Goal: Information Seeking & Learning: Learn about a topic

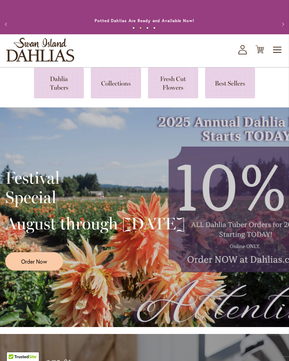
click at [64, 88] on link at bounding box center [59, 83] width 50 height 31
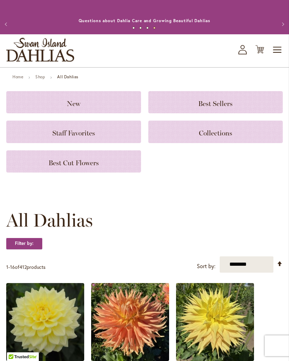
click at [13, 79] on link "Home" at bounding box center [17, 76] width 11 height 5
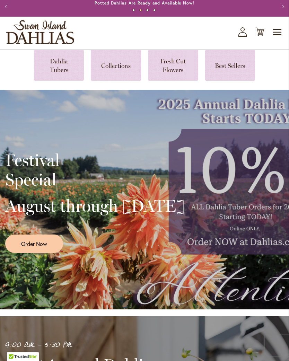
scroll to position [19, 0]
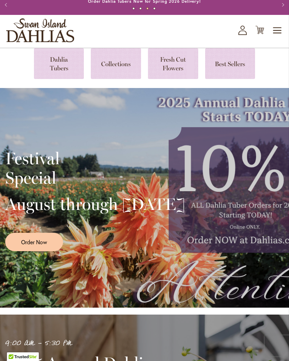
click at [277, 36] on span "Toggle Nav" at bounding box center [277, 31] width 10 height 14
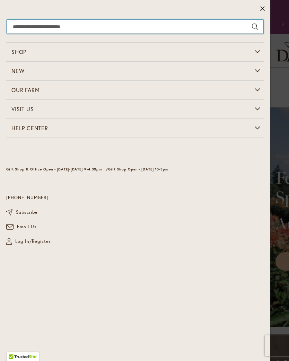
click at [173, 27] on input "Search" at bounding box center [135, 27] width 256 height 14
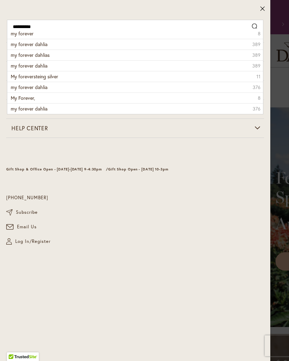
click at [14, 44] on span "my forever dahlia" at bounding box center [29, 44] width 37 height 7
type input "**********"
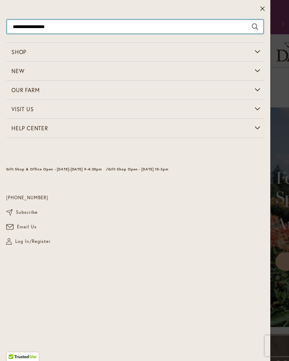
click at [148, 22] on input "**********" at bounding box center [135, 27] width 256 height 14
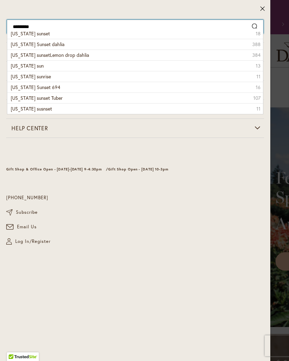
type input "**********"
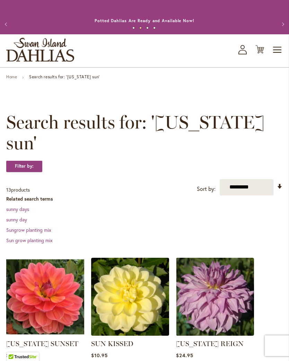
click at [70, 305] on img at bounding box center [45, 297] width 78 height 78
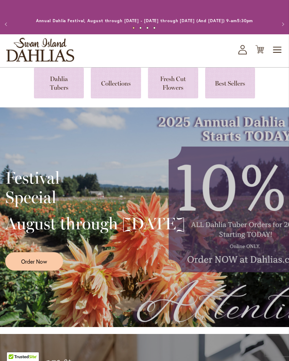
click at [282, 54] on span "Toggle Nav" at bounding box center [277, 50] width 10 height 14
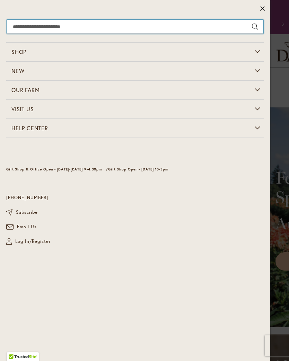
click at [133, 24] on input "Search" at bounding box center [135, 27] width 256 height 14
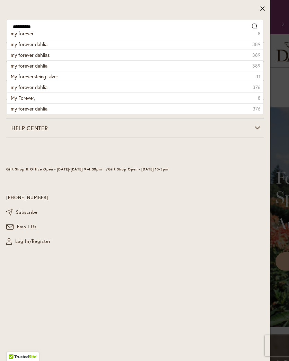
click at [49, 45] on li "my forever dahlia 389" at bounding box center [135, 44] width 256 height 11
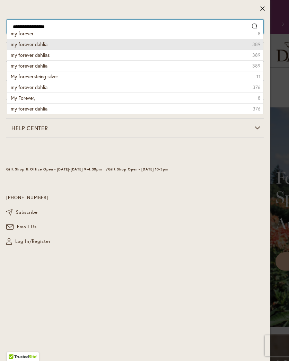
type input "**********"
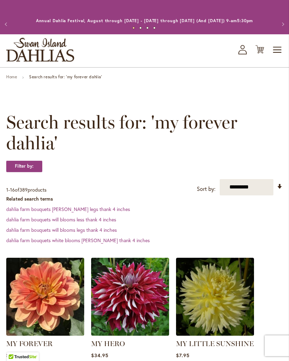
click at [74, 298] on img at bounding box center [45, 297] width 78 height 78
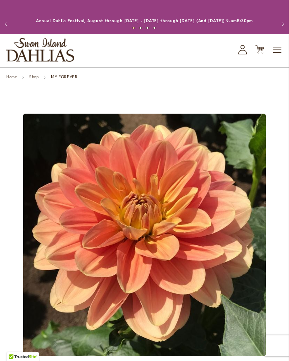
click at [256, 208] on img "MY FOREVER" at bounding box center [144, 235] width 242 height 242
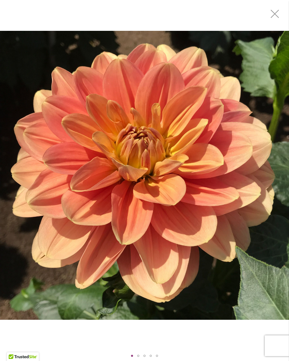
click at [226, 334] on div "MY FOREVER" at bounding box center [144, 175] width 289 height 351
click at [238, 226] on img "MY FOREVER" at bounding box center [144, 175] width 289 height 289
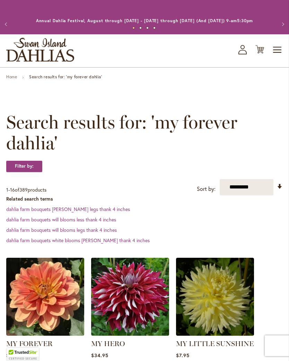
click at [276, 56] on span "Toggle Nav" at bounding box center [277, 50] width 10 height 14
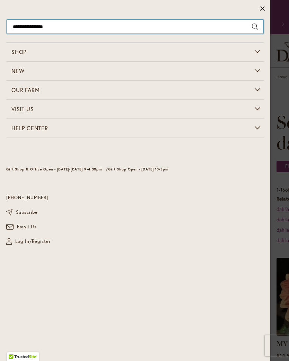
click at [130, 24] on input "**********" at bounding box center [135, 27] width 256 height 14
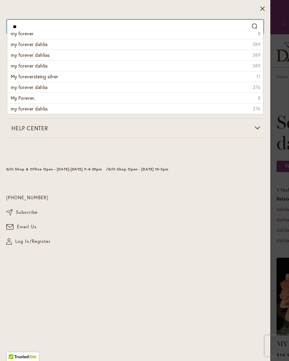
type input "*"
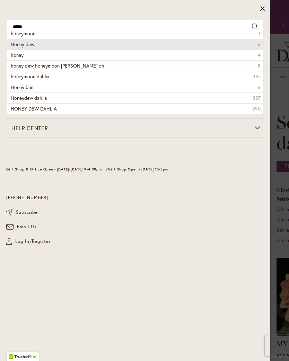
click at [36, 44] on li "Honey dew 6" at bounding box center [135, 44] width 256 height 11
type input "*********"
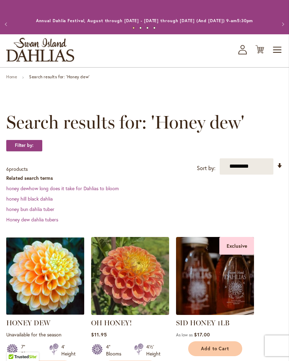
click at [71, 279] on img at bounding box center [45, 276] width 78 height 78
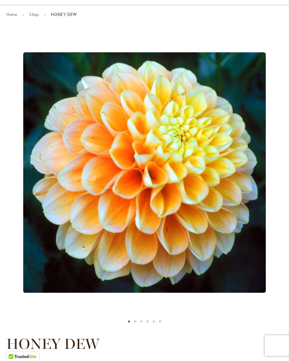
scroll to position [62, 0]
click at [253, 293] on img "Honey Dew" at bounding box center [144, 172] width 242 height 240
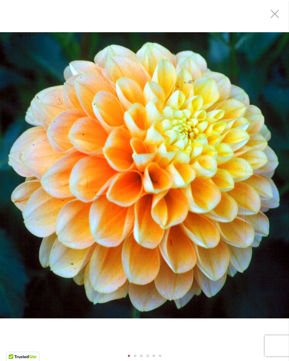
click at [252, 251] on img "Honey Dew" at bounding box center [144, 175] width 289 height 286
click at [227, 240] on img "Honey Dew" at bounding box center [144, 175] width 289 height 286
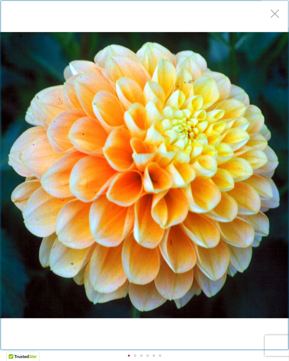
scroll to position [62, 0]
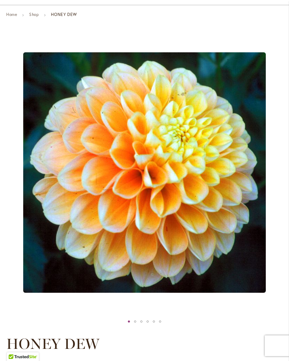
click at [214, 313] on div "Product Images" at bounding box center [144, 173] width 276 height 288
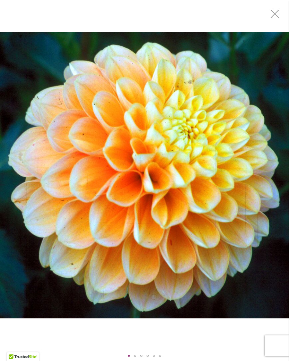
scroll to position [0, 0]
click at [275, 11] on div "Exit fullscreen" at bounding box center [275, 14] width 28 height 28
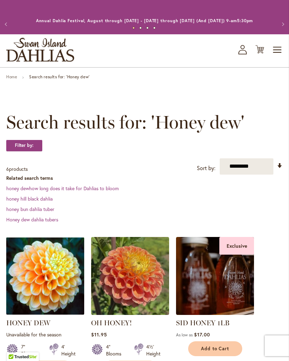
click at [275, 53] on span "Toggle Nav" at bounding box center [277, 50] width 10 height 14
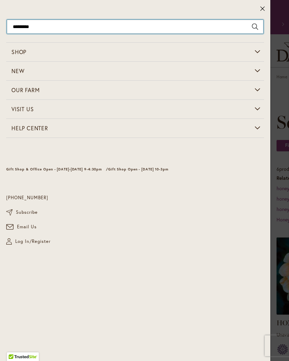
click at [218, 27] on input "*********" at bounding box center [135, 27] width 256 height 14
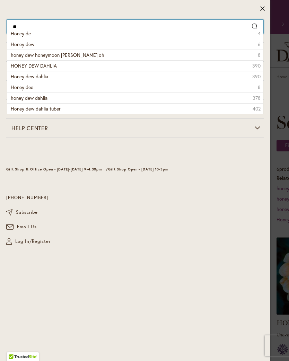
type input "*"
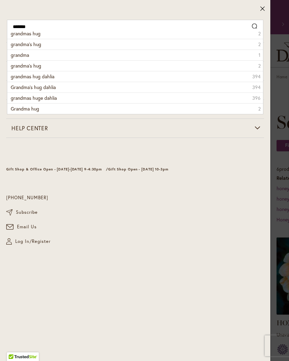
click at [27, 54] on span "grandma" at bounding box center [20, 55] width 18 height 7
type input "*******"
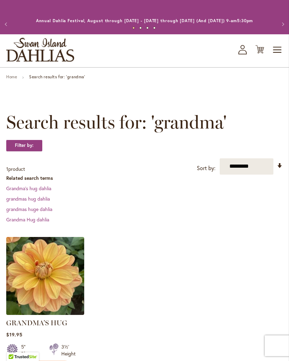
click at [68, 285] on img at bounding box center [45, 276] width 78 height 78
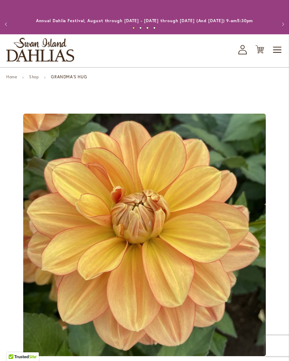
click at [253, 231] on img "GRANDMA'S HUG" at bounding box center [144, 235] width 242 height 242
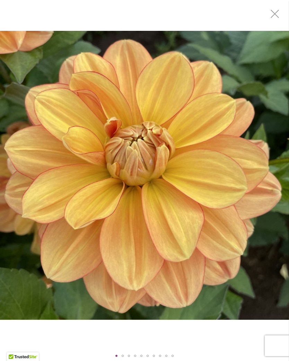
click at [237, 181] on img "GRANDMA'S HUG" at bounding box center [144, 175] width 289 height 289
click at [275, 10] on div "Exit fullscreen" at bounding box center [275, 14] width 28 height 28
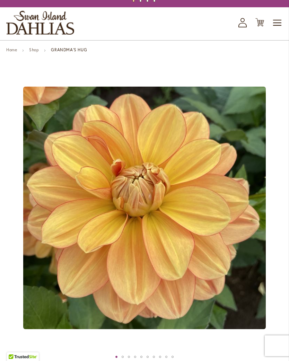
click at [76, 52] on strong "GRANDMA'S HUG" at bounding box center [69, 49] width 36 height 5
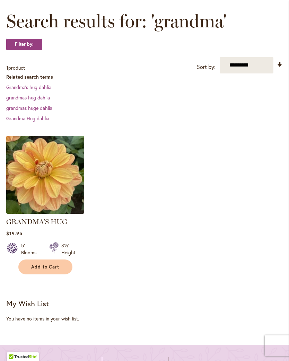
scroll to position [100, 0]
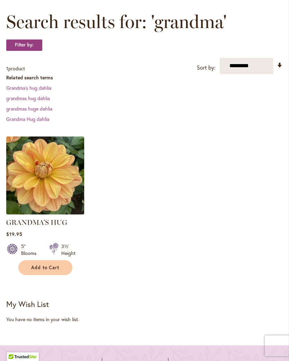
click at [61, 198] on img at bounding box center [45, 175] width 78 height 78
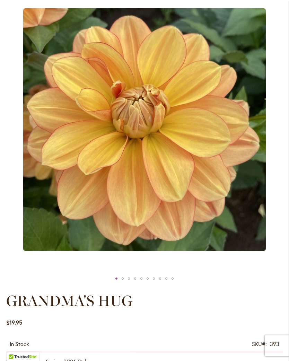
scroll to position [105, 0]
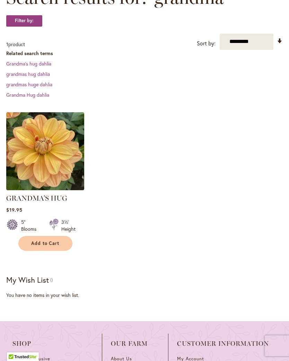
scroll to position [111, 0]
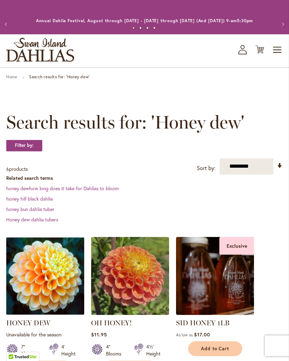
click at [281, 52] on span "Toggle Nav" at bounding box center [277, 50] width 10 height 14
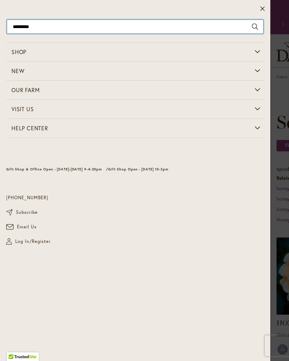
click at [222, 24] on input "*********" at bounding box center [135, 27] width 256 height 14
type input "*"
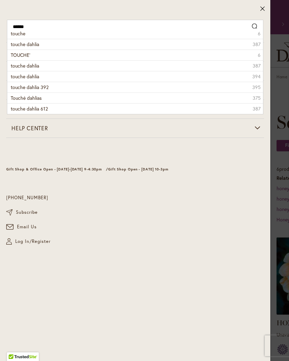
click at [18, 55] on span "TOUCHE'" at bounding box center [20, 55] width 19 height 7
type input "*******"
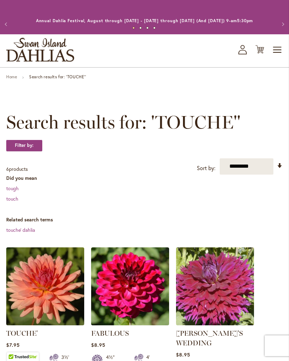
click at [62, 298] on img at bounding box center [45, 286] width 78 height 78
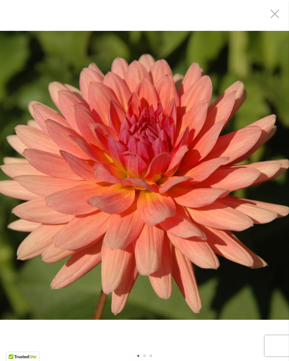
click at [192, 271] on img "TOUCHE'" at bounding box center [144, 175] width 289 height 289
click at [168, 217] on img "TOUCHE'" at bounding box center [144, 175] width 289 height 289
click at [152, 185] on img "TOUCHE'" at bounding box center [144, 175] width 289 height 289
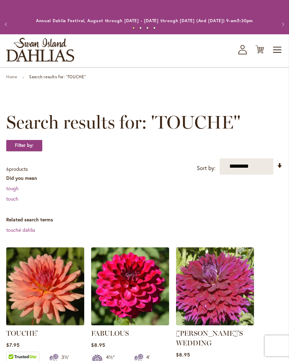
click at [61, 295] on img at bounding box center [45, 286] width 78 height 78
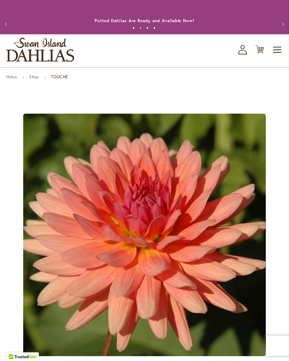
click at [39, 79] on link "Shop" at bounding box center [34, 76] width 10 height 5
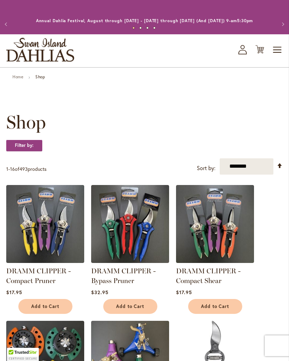
click at [277, 54] on span "Toggle Nav" at bounding box center [277, 50] width 10 height 14
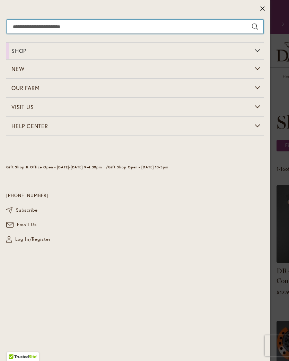
click at [168, 24] on input "Search" at bounding box center [135, 27] width 256 height 14
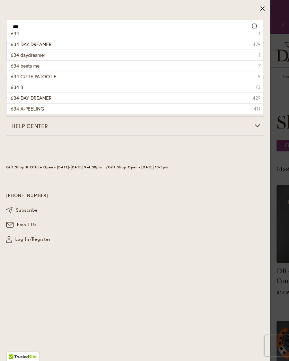
click at [48, 42] on span "634 DAY DREAMER" at bounding box center [31, 44] width 41 height 7
type input "**********"
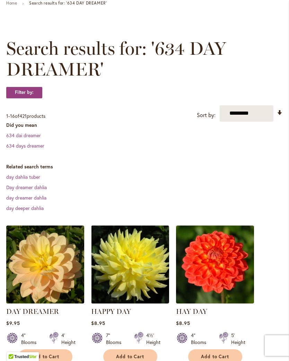
scroll to position [73, 0]
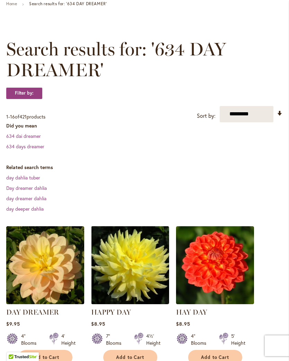
click at [53, 276] on img at bounding box center [45, 265] width 78 height 78
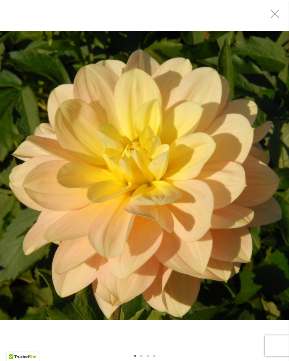
click at [173, 226] on img "DAY DREAMER" at bounding box center [144, 175] width 289 height 289
click at [221, 338] on div "DAY DREAMER" at bounding box center [144, 175] width 289 height 351
click at [166, 226] on img "DAY DREAMER" at bounding box center [144, 175] width 289 height 289
click at [171, 176] on img "DAY DREAMER" at bounding box center [144, 175] width 289 height 289
click at [114, 163] on img "DAY DREAMER" at bounding box center [144, 175] width 289 height 289
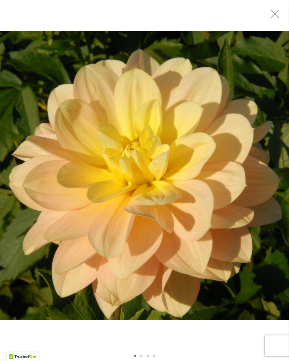
click at [195, 328] on div "DAY DREAMER" at bounding box center [144, 175] width 289 height 351
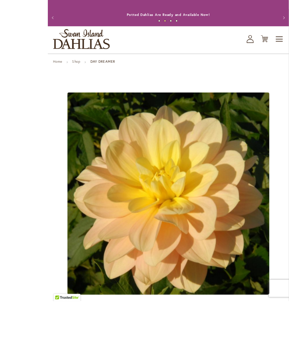
scroll to position [75, 0]
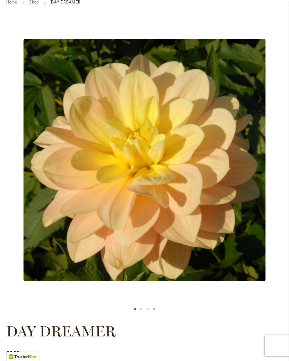
click at [198, 198] on img "DAY DREAMER" at bounding box center [145, 160] width 242 height 242
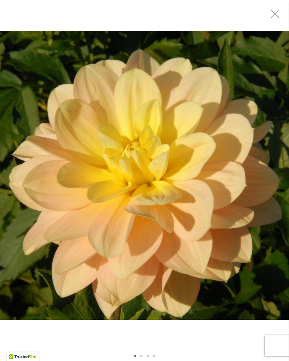
scroll to position [0, 0]
click at [177, 216] on img "DAY DREAMER" at bounding box center [144, 175] width 289 height 289
click at [198, 215] on img "DAY DREAMER" at bounding box center [144, 175] width 289 height 289
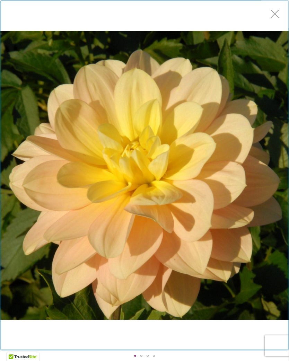
scroll to position [75, 0]
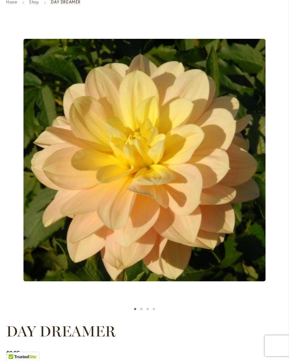
click at [158, 145] on div "Product Images" at bounding box center [144, 160] width 276 height 288
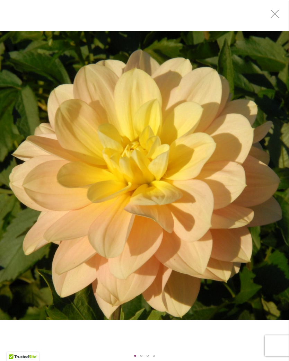
scroll to position [0, 0]
click at [214, 146] on img "DAY DREAMER" at bounding box center [144, 175] width 289 height 289
